Goal: Task Accomplishment & Management: Complete application form

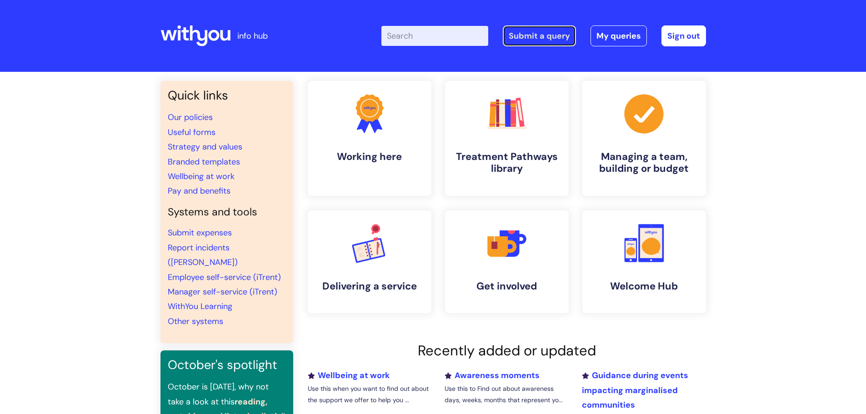
click at [544, 34] on link "Submit a query" at bounding box center [539, 35] width 73 height 21
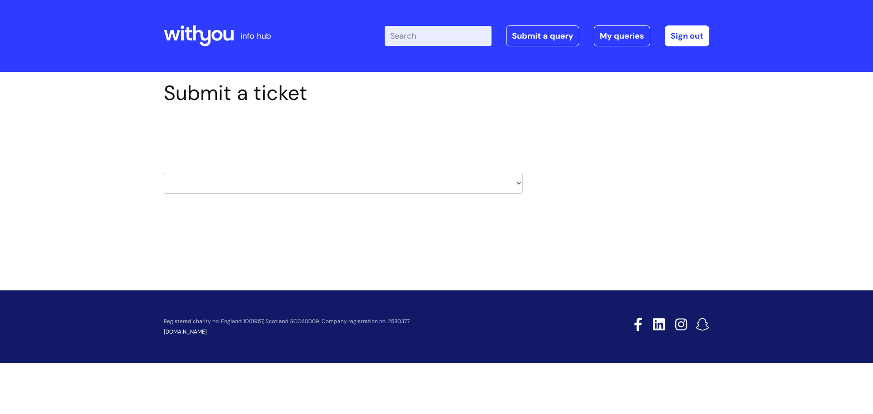
click at [384, 183] on select "HR / People IT and Support Clinical Drug Alerts Finance Accounts Data Support T…" at bounding box center [343, 183] width 359 height 21
select select "hr_/_people"
click at [164, 173] on select "HR / People IT and Support Clinical Drug Alerts Finance Accounts Data Support T…" at bounding box center [343, 183] width 359 height 21
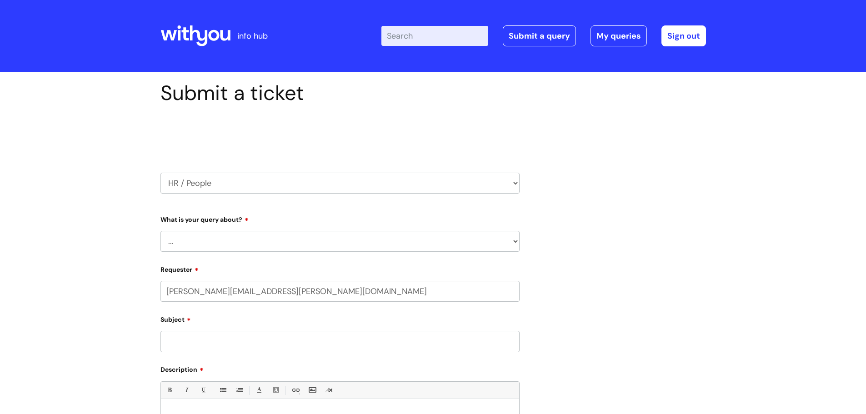
select select "80004286561"
click at [210, 237] on select "... Absence Query Holiday Query Employee change request General HR Query iTrent…" at bounding box center [339, 241] width 359 height 21
select select "General HR Query"
click at [160, 231] on select "... Absence Query Holiday Query Employee change request General HR Query iTrent…" at bounding box center [339, 241] width 359 height 21
click at [213, 340] on input "Subject" at bounding box center [339, 341] width 359 height 21
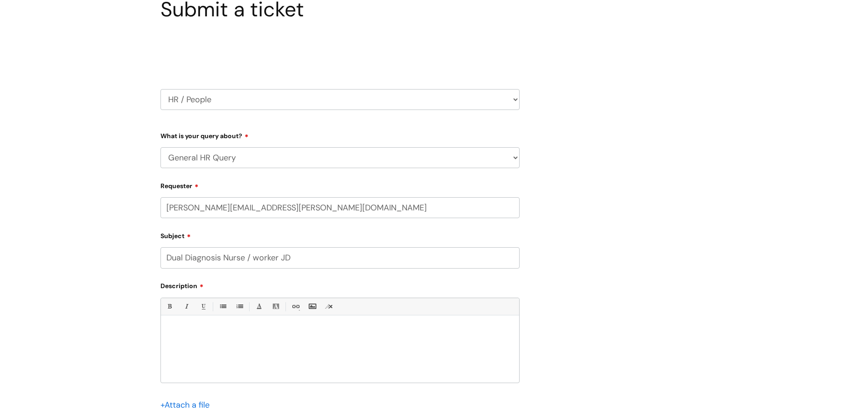
scroll to position [91, 0]
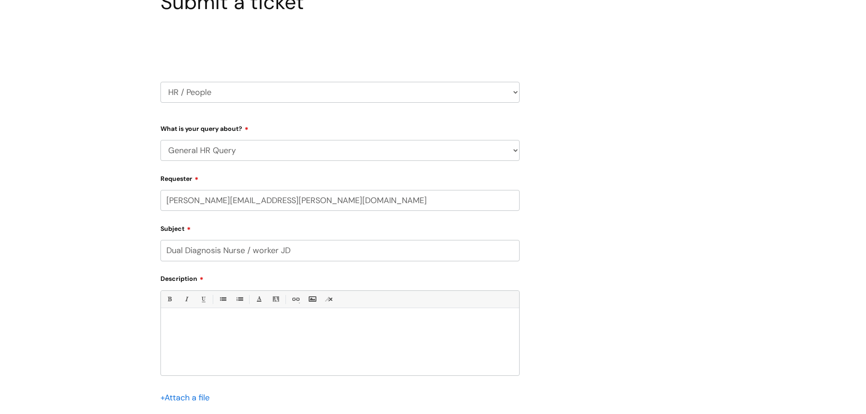
type input "Dual Diagnosis Nurse / worker JD"
click at [208, 318] on div at bounding box center [340, 344] width 358 height 63
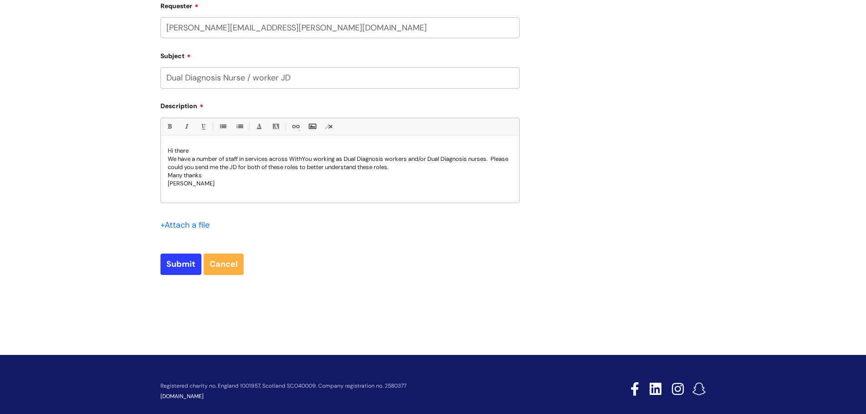
scroll to position [273, 0]
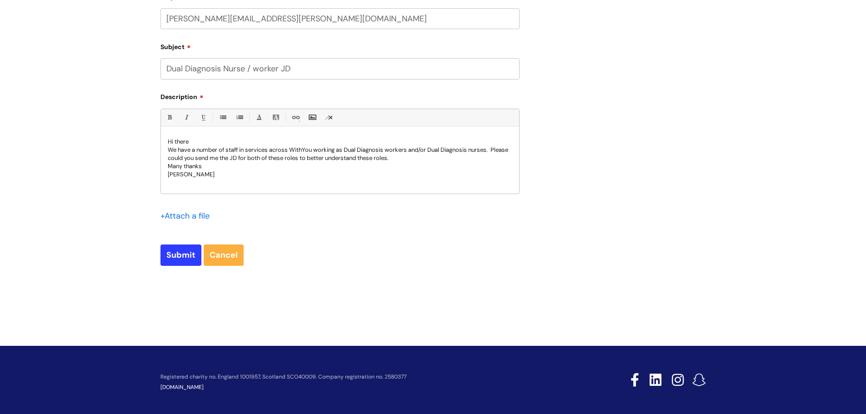
click at [361, 157] on p "We have a number of staff in services across WithYou working as Dual Diagnosis …" at bounding box center [340, 154] width 345 height 16
click at [179, 251] on input "Submit" at bounding box center [180, 255] width 41 height 21
type input "Please Wait..."
